Goal: Information Seeking & Learning: Learn about a topic

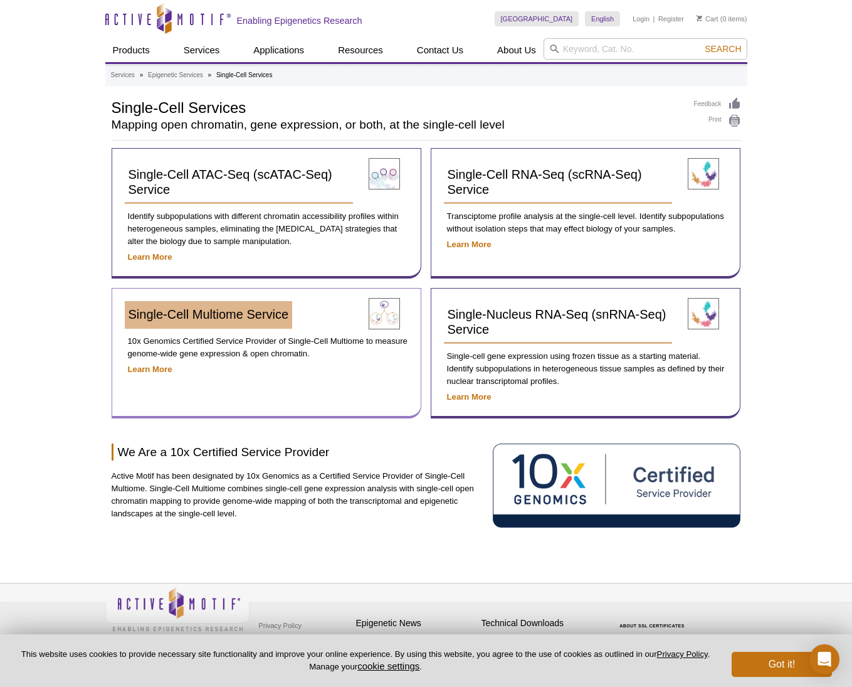
click at [225, 315] on span "Single-Cell Multiome Service​" at bounding box center [209, 314] width 161 height 14
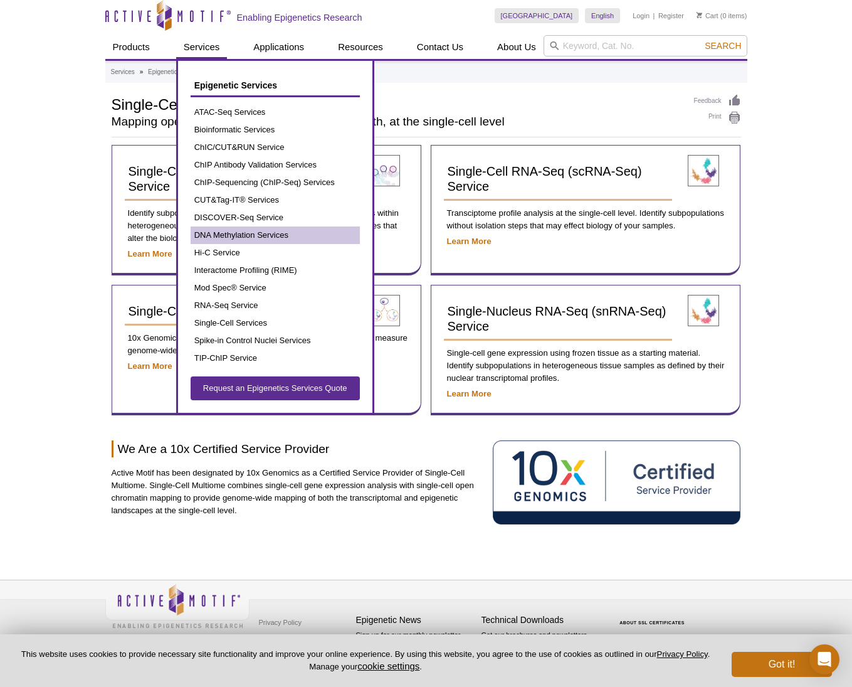
click at [250, 227] on link "DNA Methylation Services" at bounding box center [275, 235] width 169 height 18
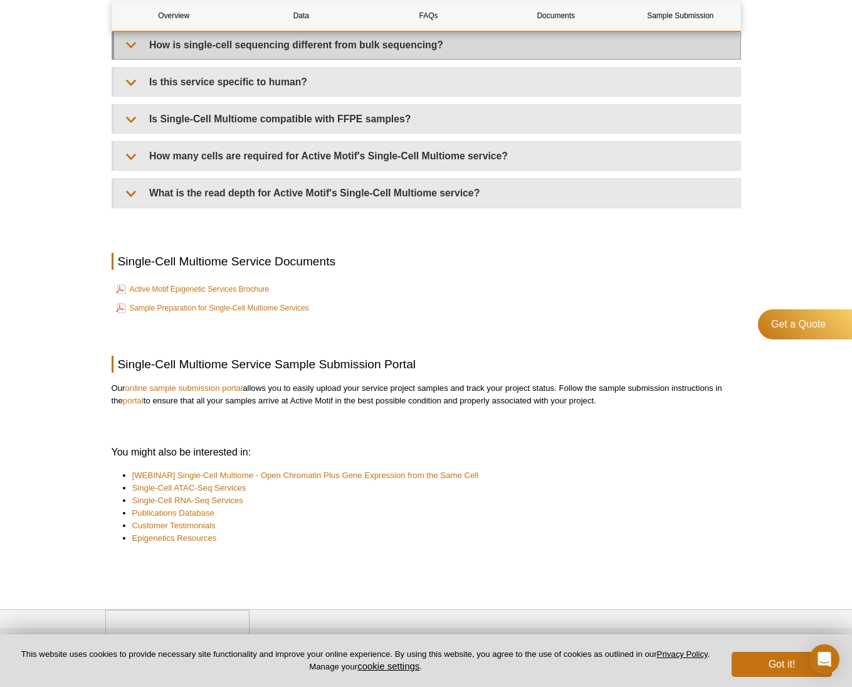
scroll to position [1696, 0]
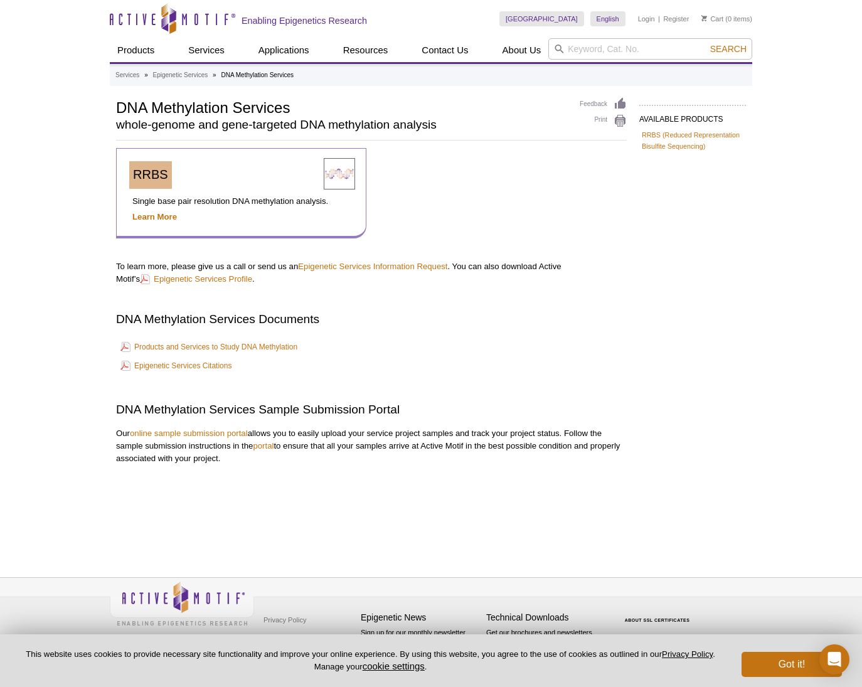
click at [161, 177] on span "RRBS" at bounding box center [150, 174] width 35 height 14
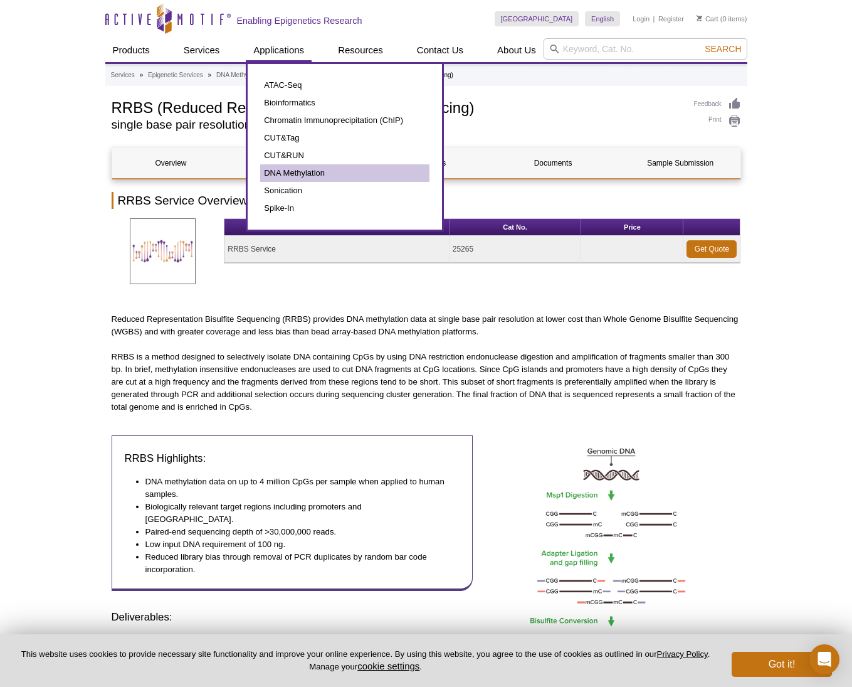
click at [309, 178] on link "DNA Methylation" at bounding box center [344, 173] width 169 height 18
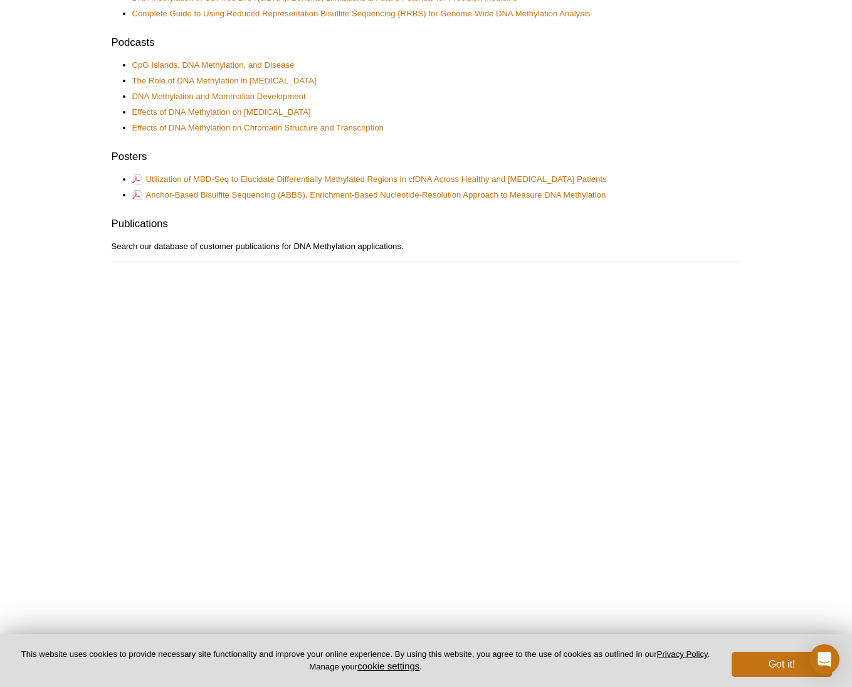
scroll to position [1131, 0]
